Goal: Information Seeking & Learning: Learn about a topic

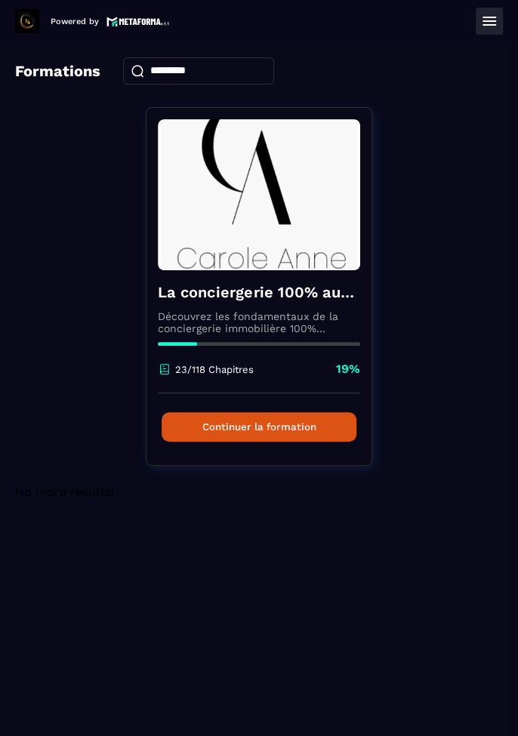
click at [283, 436] on button "Continuer la formation" at bounding box center [259, 426] width 195 height 29
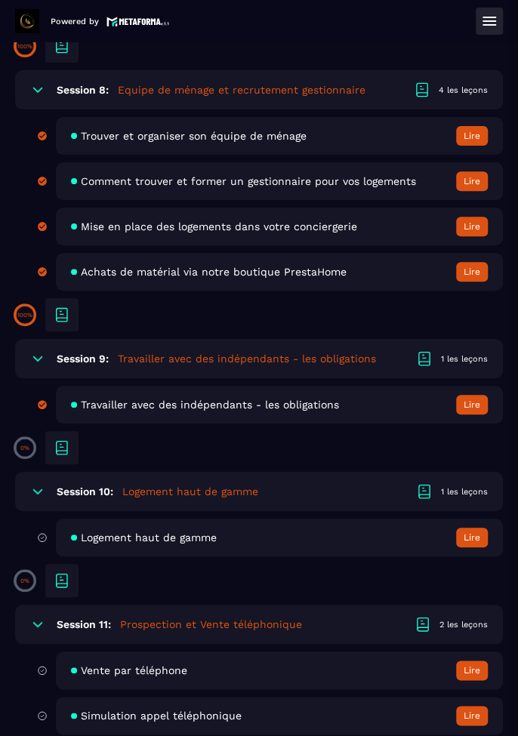
scroll to position [1918, 0]
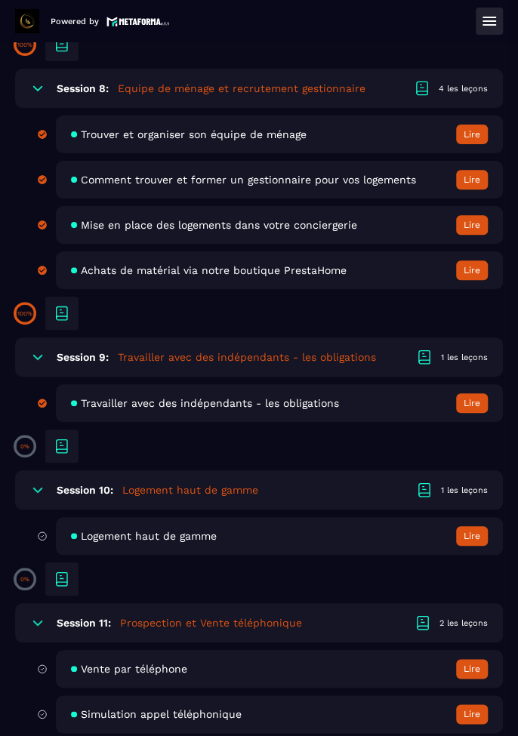
click at [468, 536] on button "Lire" at bounding box center [472, 536] width 32 height 20
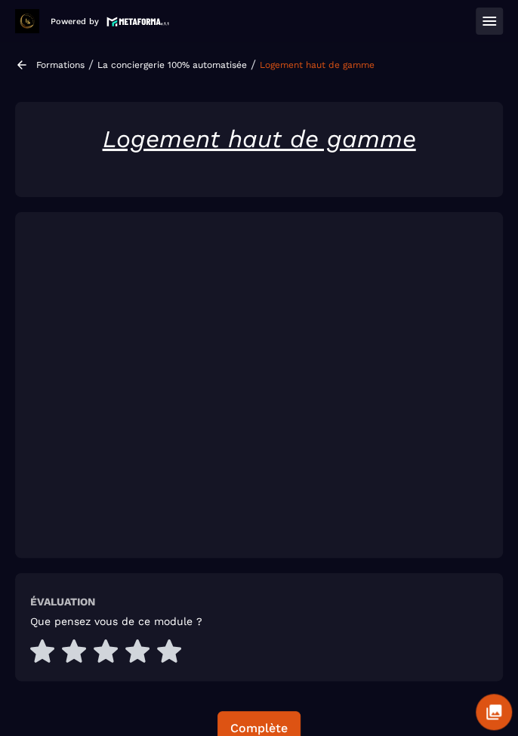
scroll to position [44, 0]
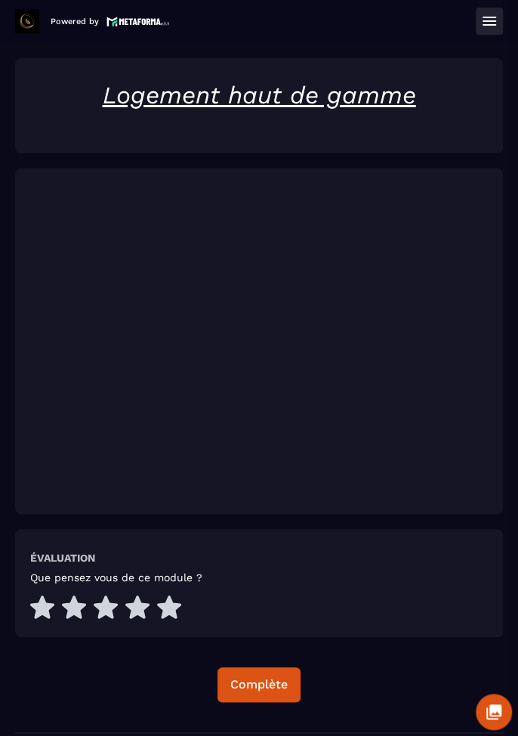
click at [166, 616] on icon at bounding box center [169, 607] width 24 height 23
click at [267, 686] on div "Complète" at bounding box center [258, 685] width 57 height 15
click at [489, 26] on icon at bounding box center [489, 21] width 18 height 18
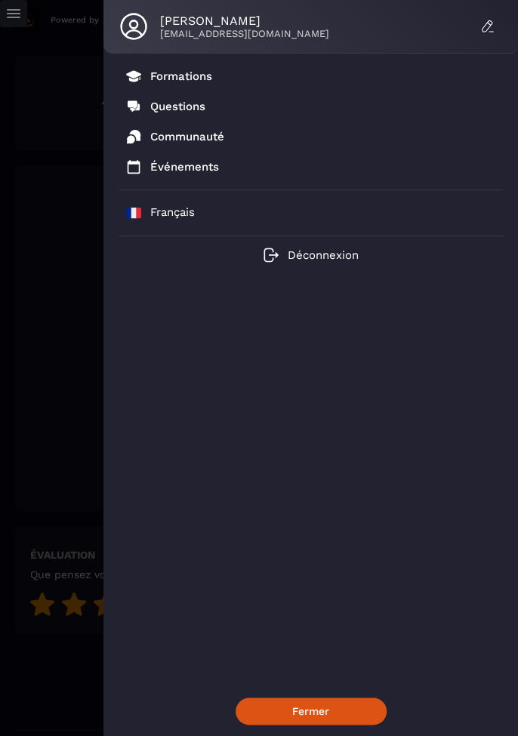
click at [187, 79] on p "Formations" at bounding box center [181, 76] width 62 height 14
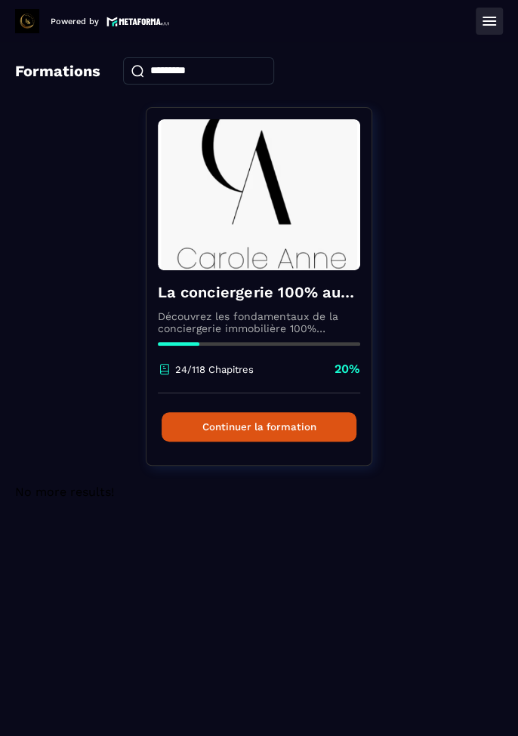
click at [307, 427] on button "Continuer la formation" at bounding box center [259, 426] width 195 height 29
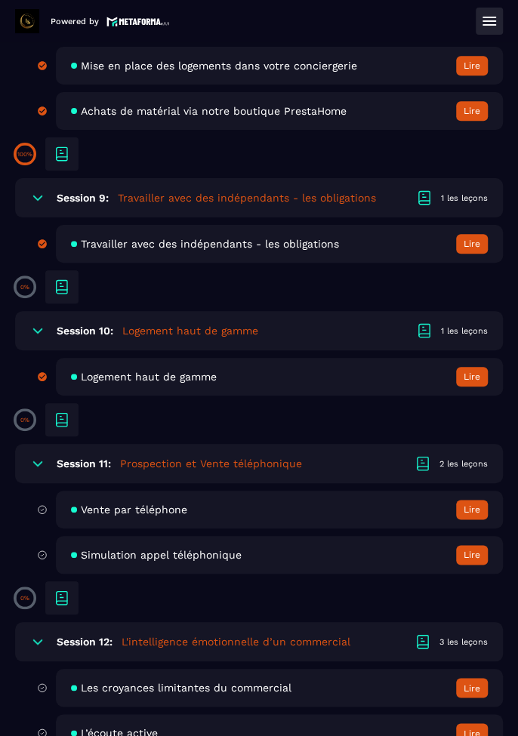
scroll to position [2079, 0]
